Goal: Task Accomplishment & Management: Use online tool/utility

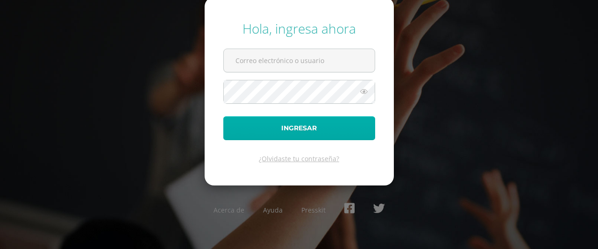
type input "[EMAIL_ADDRESS][DOMAIN_NAME]"
click at [324, 124] on button "Ingresar" at bounding box center [299, 128] width 152 height 24
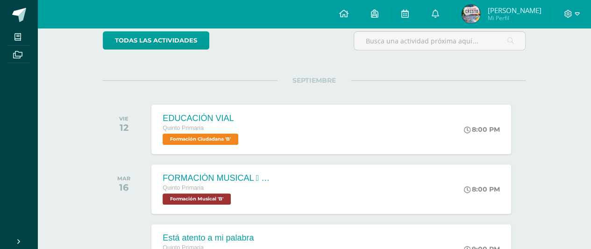
scroll to position [79, 0]
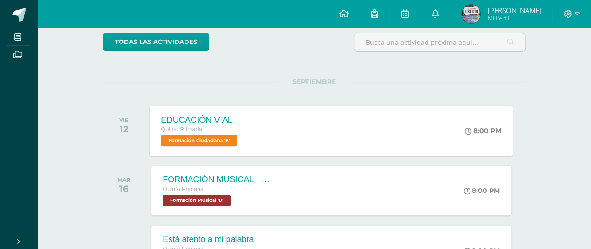
click at [279, 129] on div "EDUCACIÓN VIAL Quinto Primaria Formación Ciudadana 'B' 8:00 PM EDUCACIÓN VIAL F…" at bounding box center [331, 131] width 363 height 50
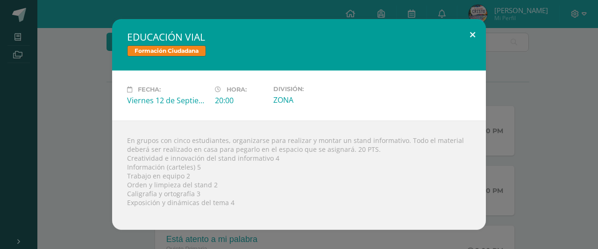
click at [470, 36] on button at bounding box center [472, 35] width 27 height 32
